Goal: Transaction & Acquisition: Purchase product/service

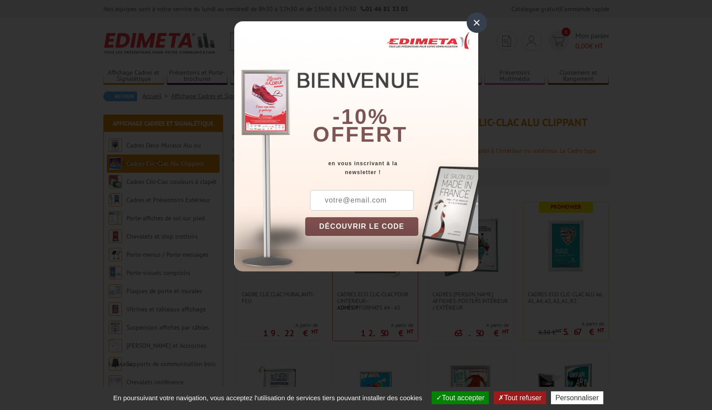
click at [480, 26] on div "×" at bounding box center [477, 22] width 20 height 20
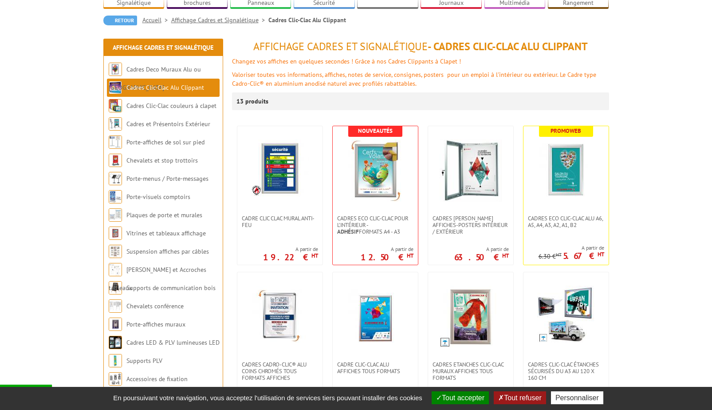
scroll to position [25, 0]
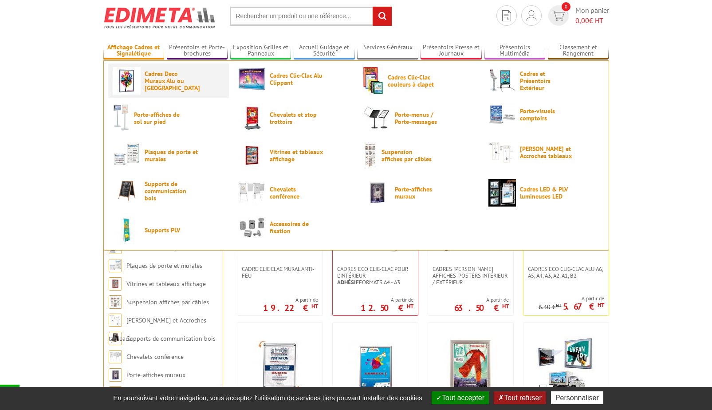
click at [126, 82] on img at bounding box center [127, 81] width 28 height 28
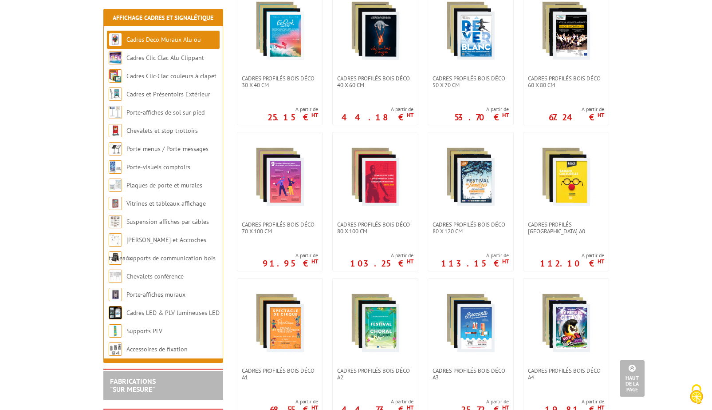
scroll to position [76, 0]
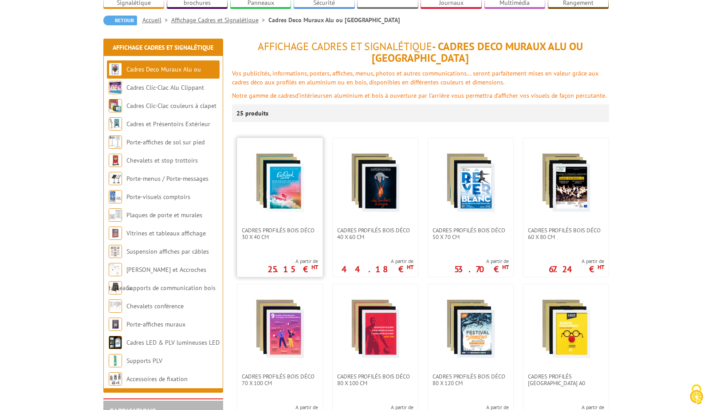
click at [276, 189] on img at bounding box center [280, 182] width 62 height 62
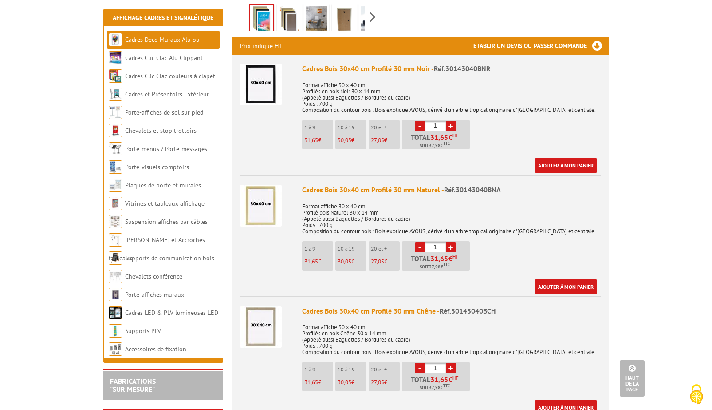
scroll to position [303, 0]
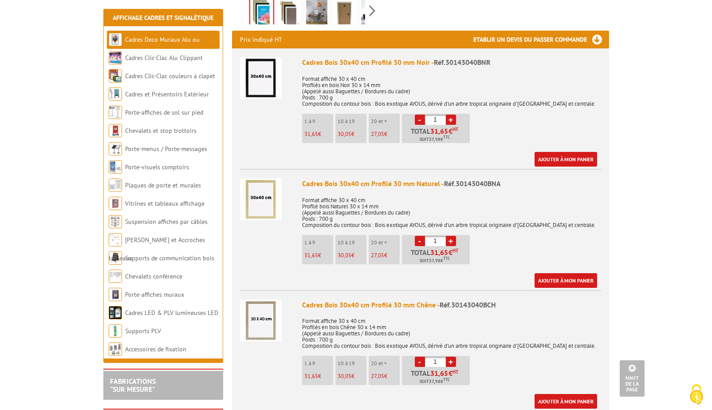
click at [449, 122] on link "+" at bounding box center [451, 119] width 10 height 10
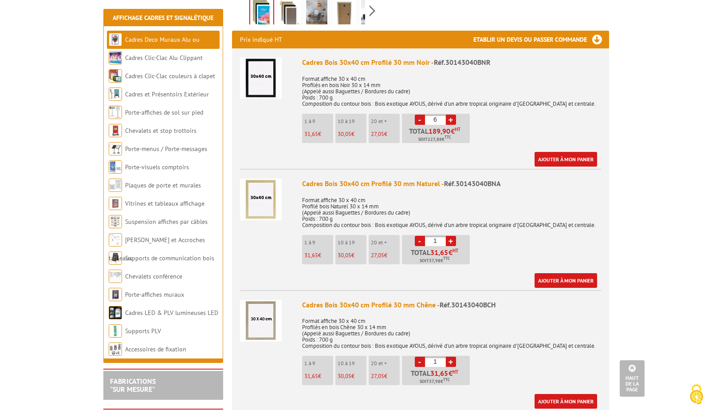
click at [449, 122] on link "+" at bounding box center [451, 119] width 10 height 10
click at [422, 120] on link "-" at bounding box center [420, 119] width 10 height 10
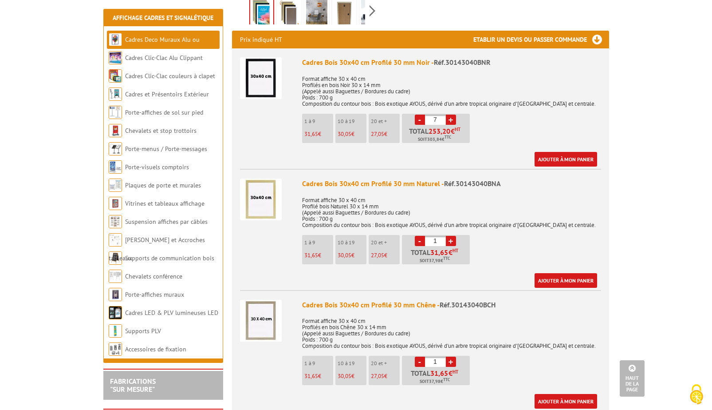
click at [422, 120] on link "-" at bounding box center [420, 119] width 10 height 10
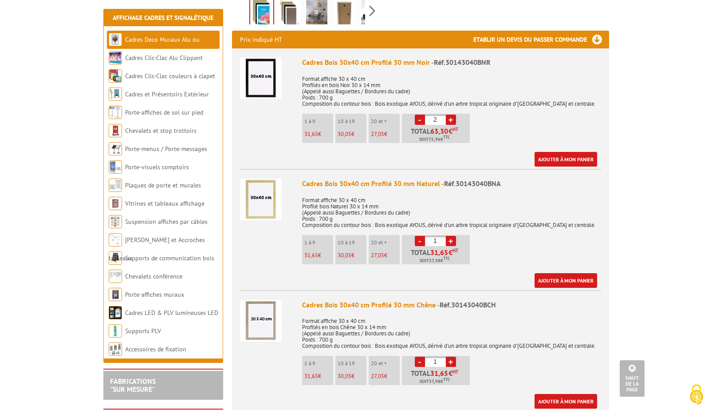
click at [422, 120] on link "-" at bounding box center [420, 119] width 10 height 10
type input "1"
click at [422, 120] on link "-" at bounding box center [420, 119] width 10 height 10
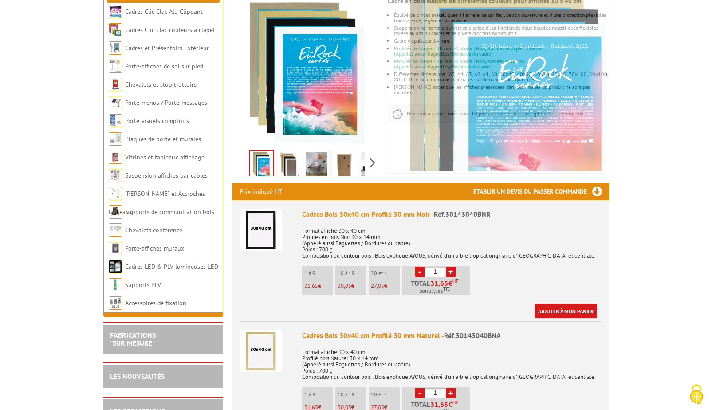
scroll to position [51, 0]
